Goal: Transaction & Acquisition: Purchase product/service

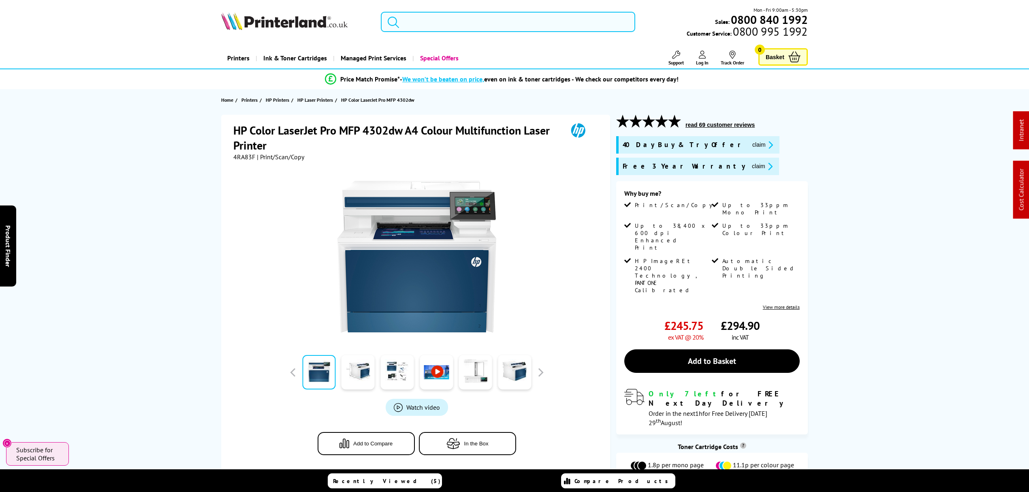
click at [508, 24] on input "search" at bounding box center [508, 22] width 254 height 20
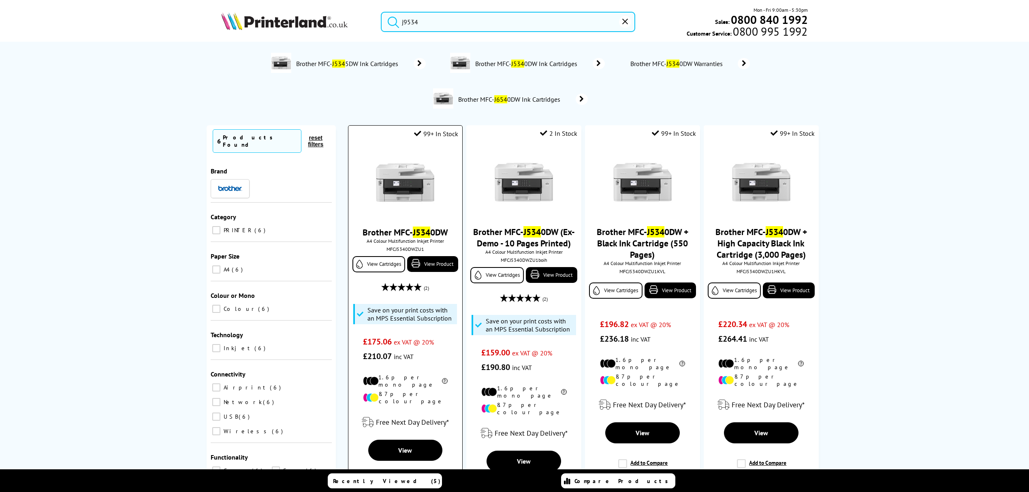
type input "j9534"
click at [407, 181] on img at bounding box center [405, 182] width 61 height 61
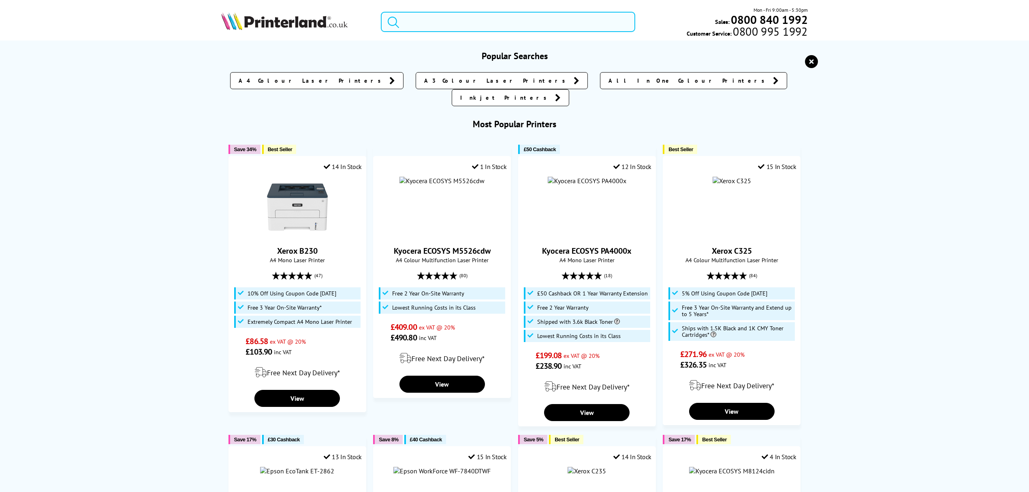
click at [428, 21] on input "search" at bounding box center [508, 22] width 254 height 20
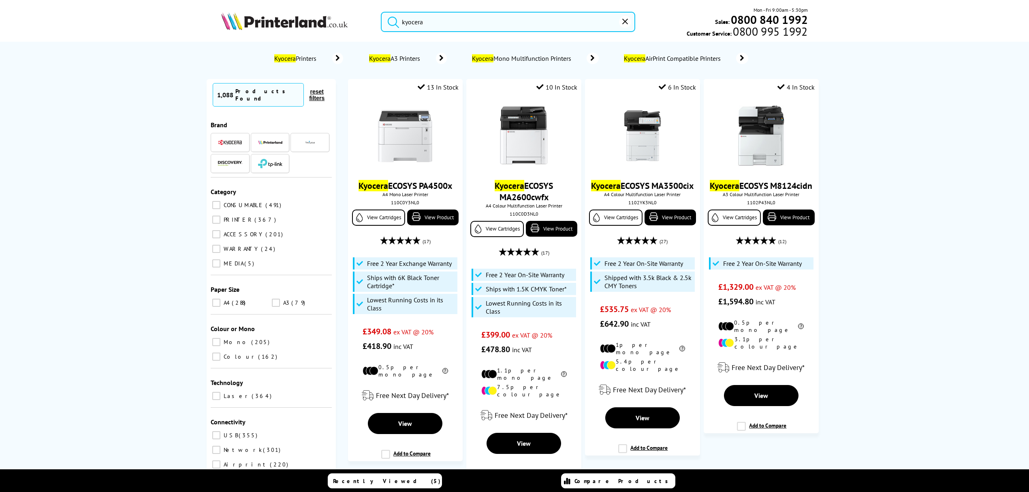
drag, startPoint x: 445, startPoint y: 22, endPoint x: 341, endPoint y: 20, distance: 104.2
click at [341, 20] on div "kyocera Mon - Fri 9:00am - 5:30pm Sales: 0800 840 1992 Customer Service: 0800 9…" at bounding box center [514, 24] width 648 height 36
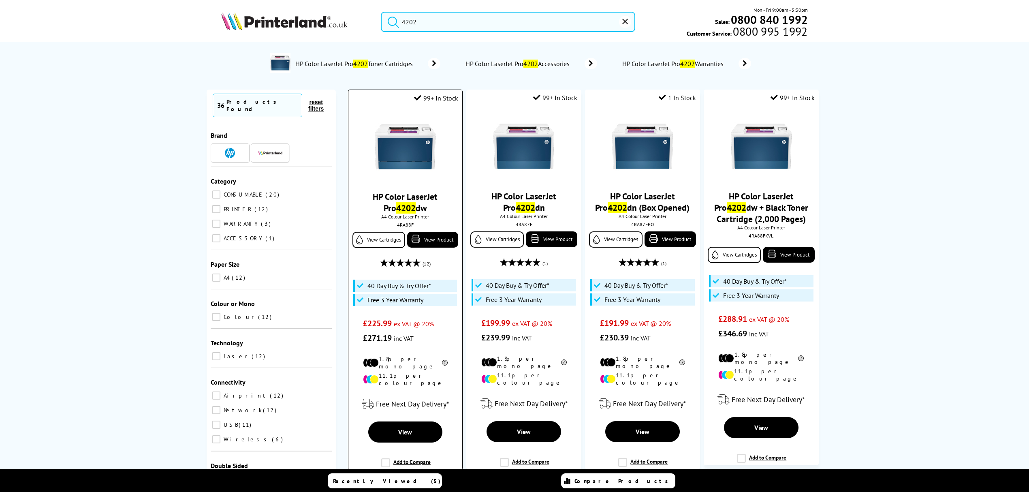
type input "4202"
click at [404, 142] on img at bounding box center [405, 146] width 61 height 61
